Goal: Check status: Check status

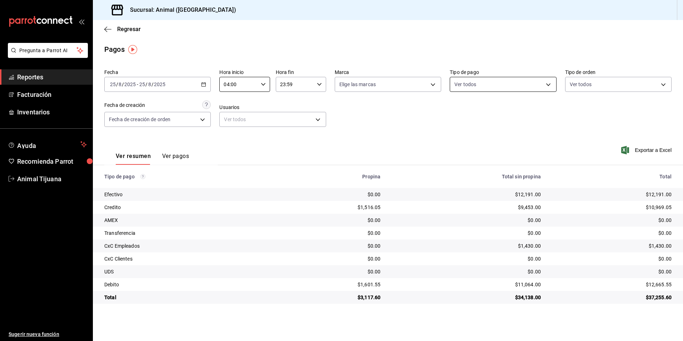
click at [460, 85] on body "Pregunta a Parrot AI Reportes Facturación Inventarios Ayuda Recomienda Parrot A…" at bounding box center [341, 170] width 683 height 341
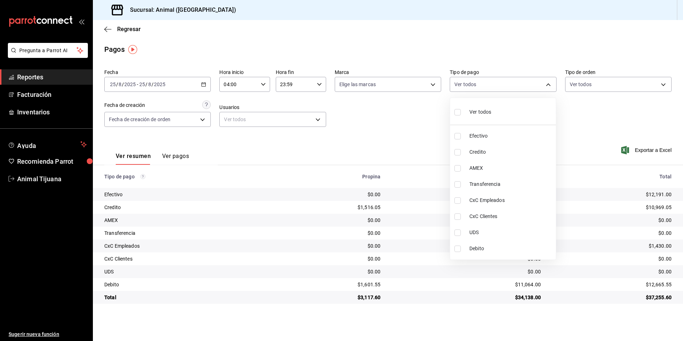
click at [485, 153] on span "Credito" at bounding box center [511, 152] width 84 height 8
type input "235ce608-f464-428a-9a71-314f665367d1"
checkbox input "true"
click at [494, 255] on li "Debito" at bounding box center [503, 248] width 106 height 16
type input "235ce608-f464-428a-9a71-314f665367d1,c7b29183-a811-4137-9cfa-21a61cd2bc4a"
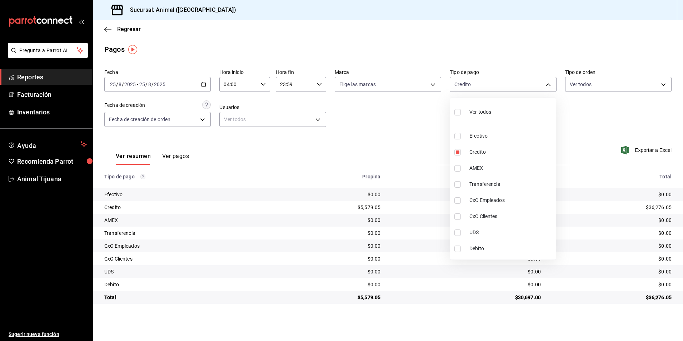
checkbox input "true"
click at [601, 330] on div at bounding box center [341, 170] width 683 height 341
